Goal: Information Seeking & Learning: Find specific fact

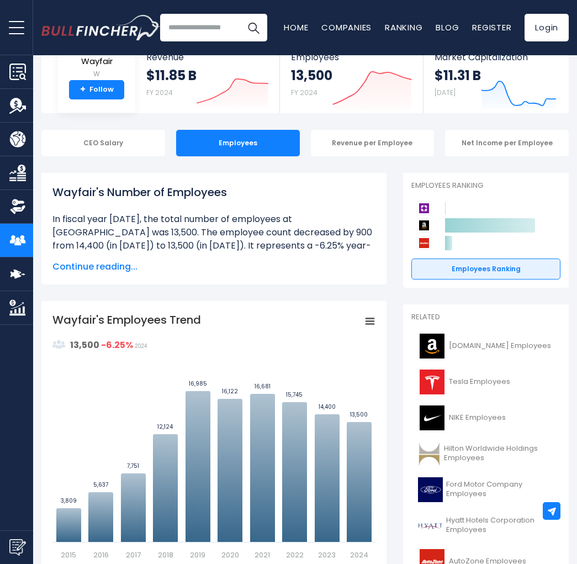
scroll to position [110, 0]
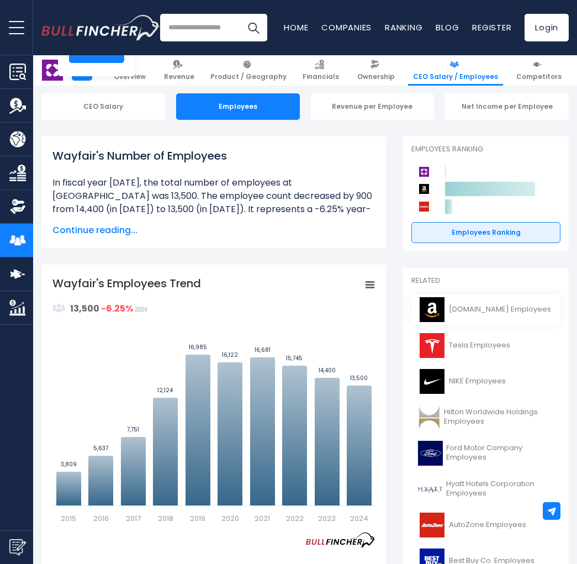
click at [459, 307] on span "[DOMAIN_NAME] Employees" at bounding box center [500, 309] width 102 height 9
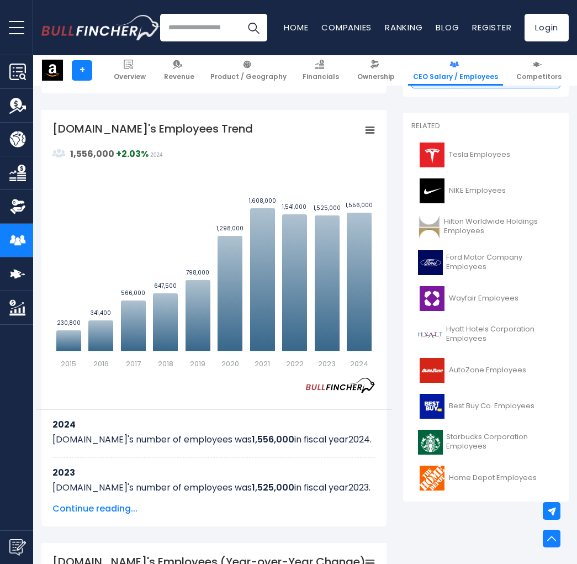
scroll to position [276, 0]
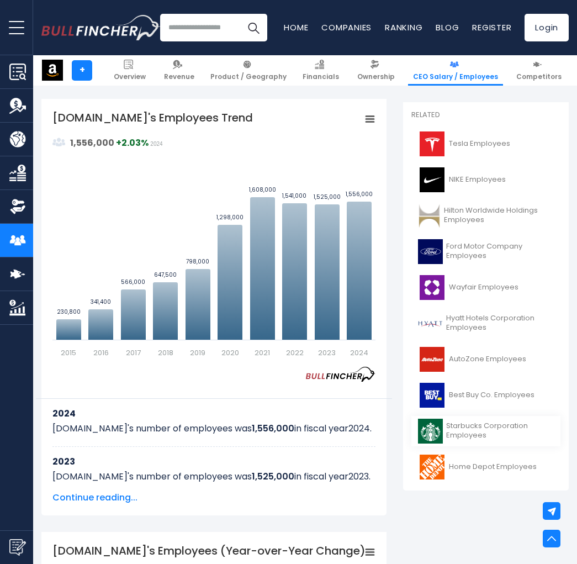
click at [462, 428] on span "Starbucks Corporation Employees" at bounding box center [500, 431] width 108 height 19
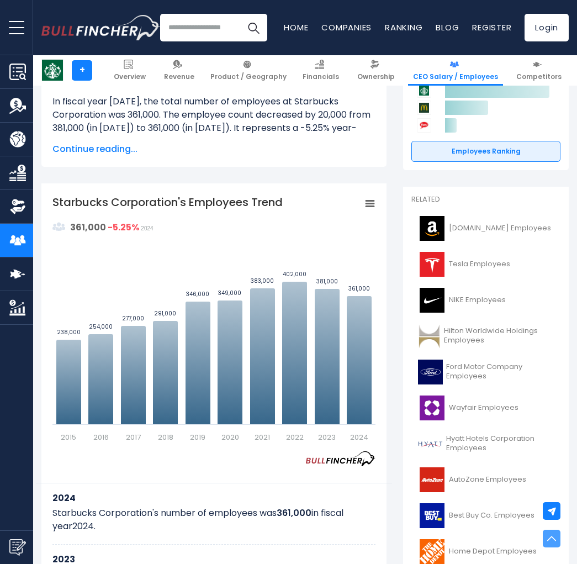
scroll to position [221, 0]
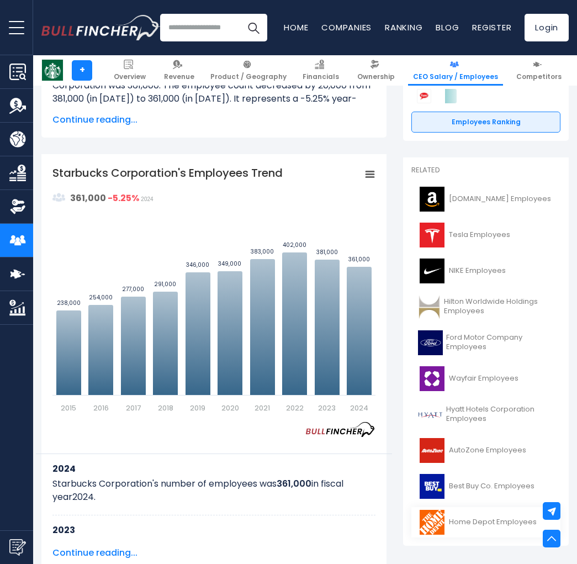
click at [470, 522] on span "Home Depot Employees" at bounding box center [493, 522] width 88 height 9
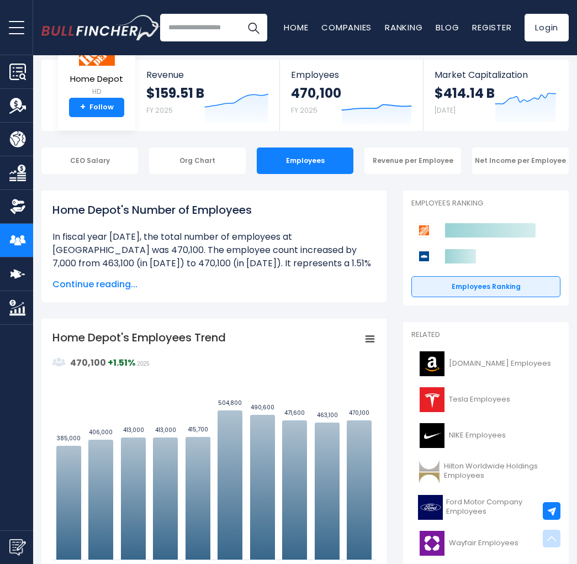
scroll to position [55, 0]
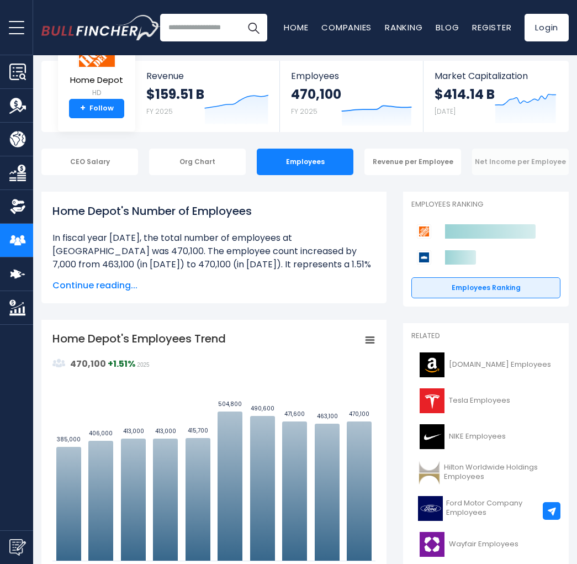
click at [513, 161] on div "Net Income per Employee" at bounding box center [520, 162] width 97 height 27
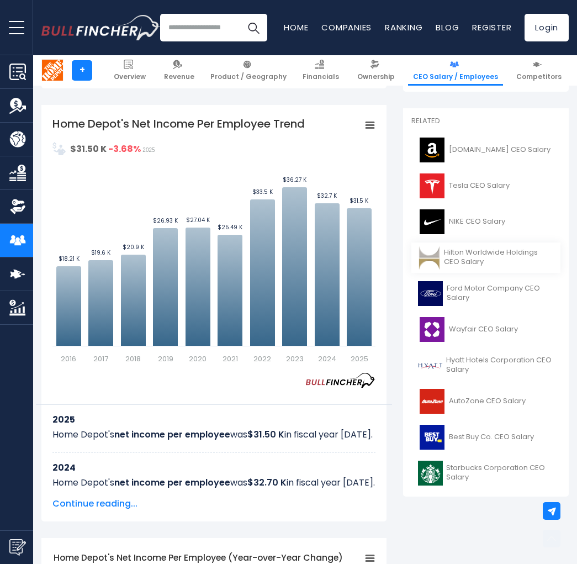
scroll to position [276, 0]
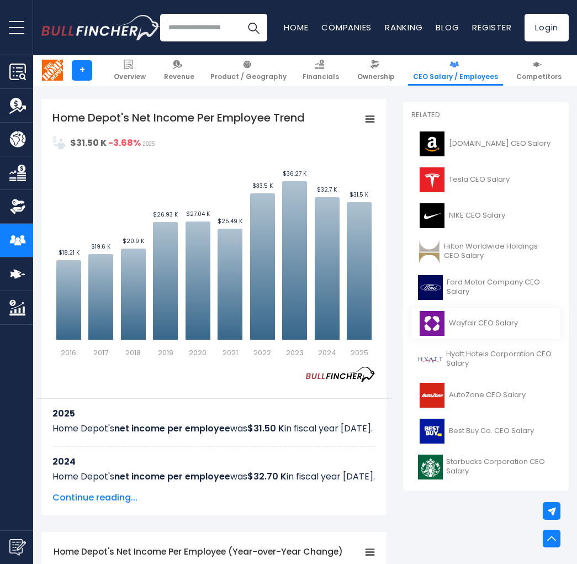
click at [471, 323] on span "Wayfair CEO Salary" at bounding box center [483, 323] width 69 height 9
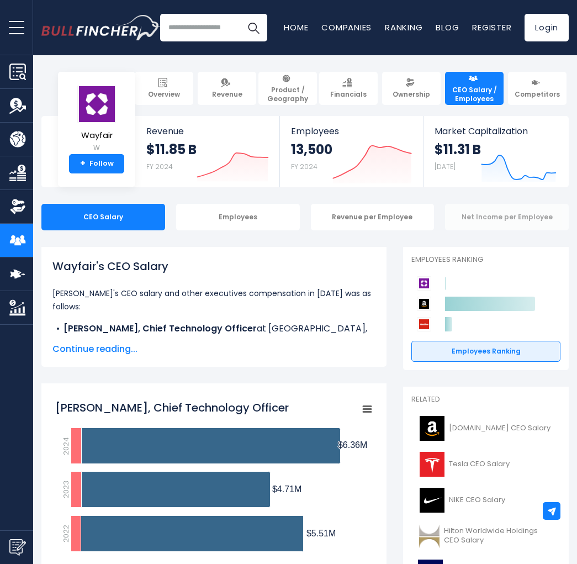
click at [472, 220] on div "Net Income per Employee" at bounding box center [507, 217] width 124 height 27
